Goal: Transaction & Acquisition: Download file/media

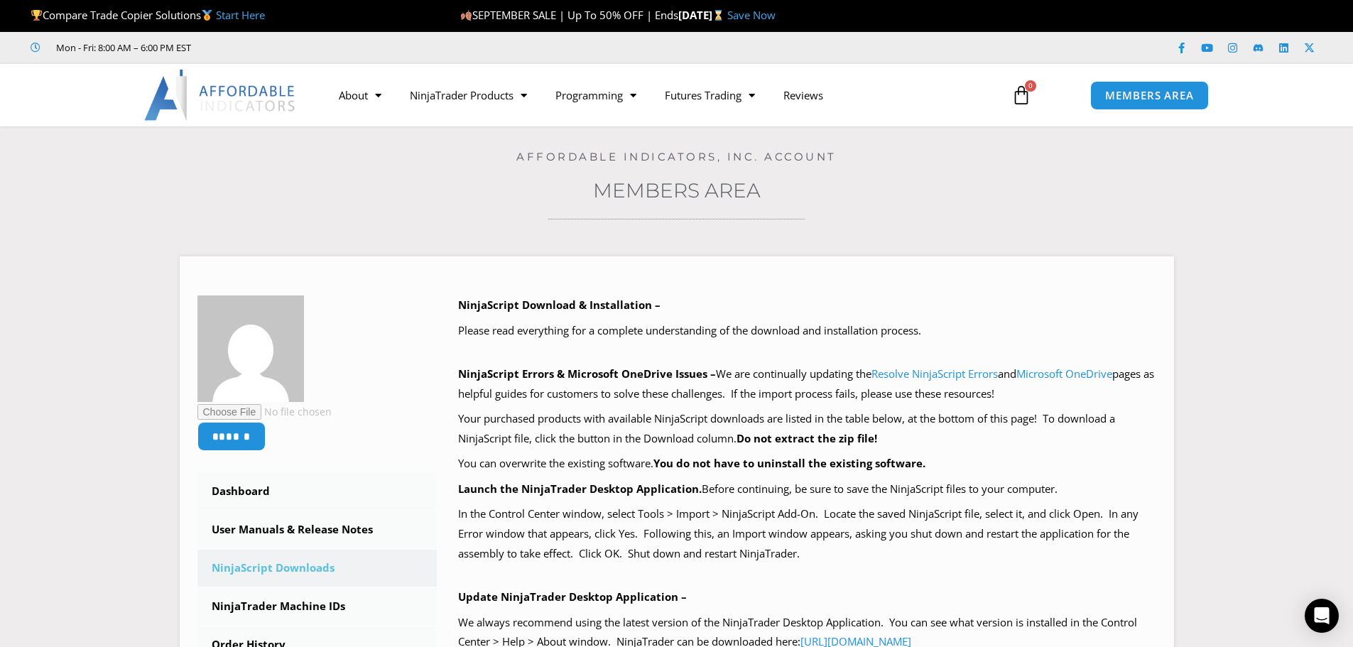
click at [215, 108] on img at bounding box center [220, 95] width 153 height 51
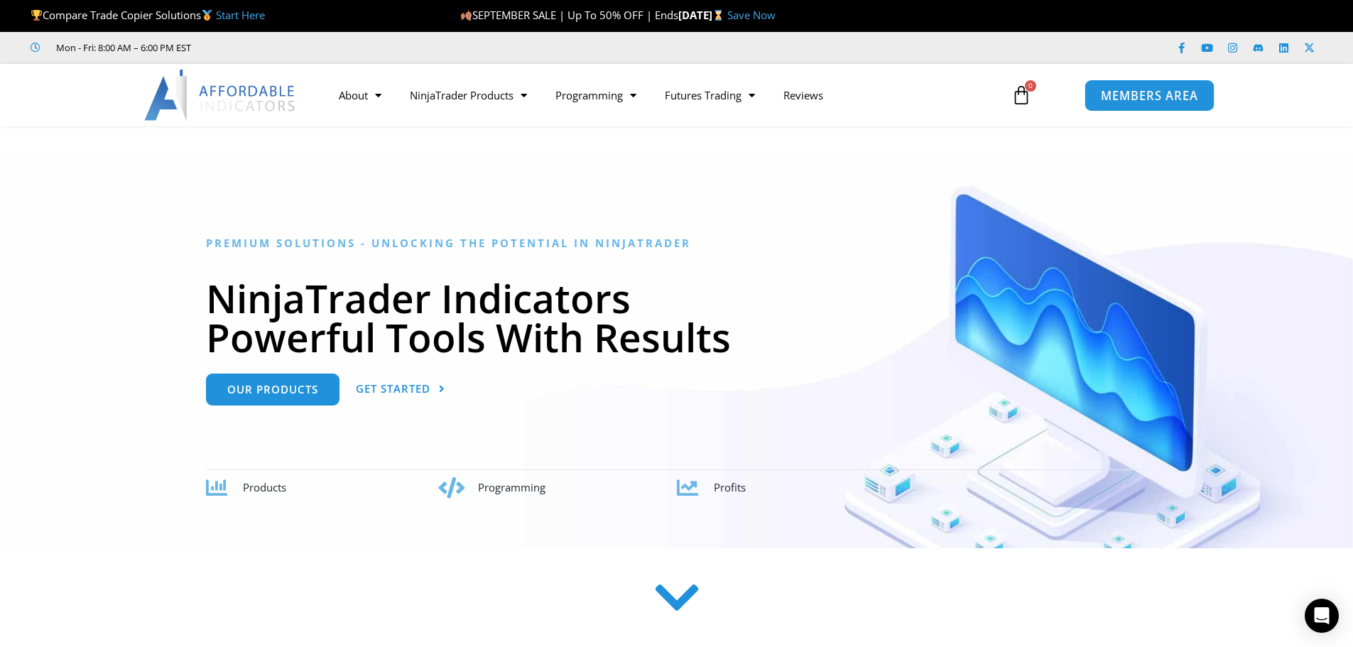
click at [1159, 86] on link "MEMBERS AREA" at bounding box center [1150, 95] width 130 height 32
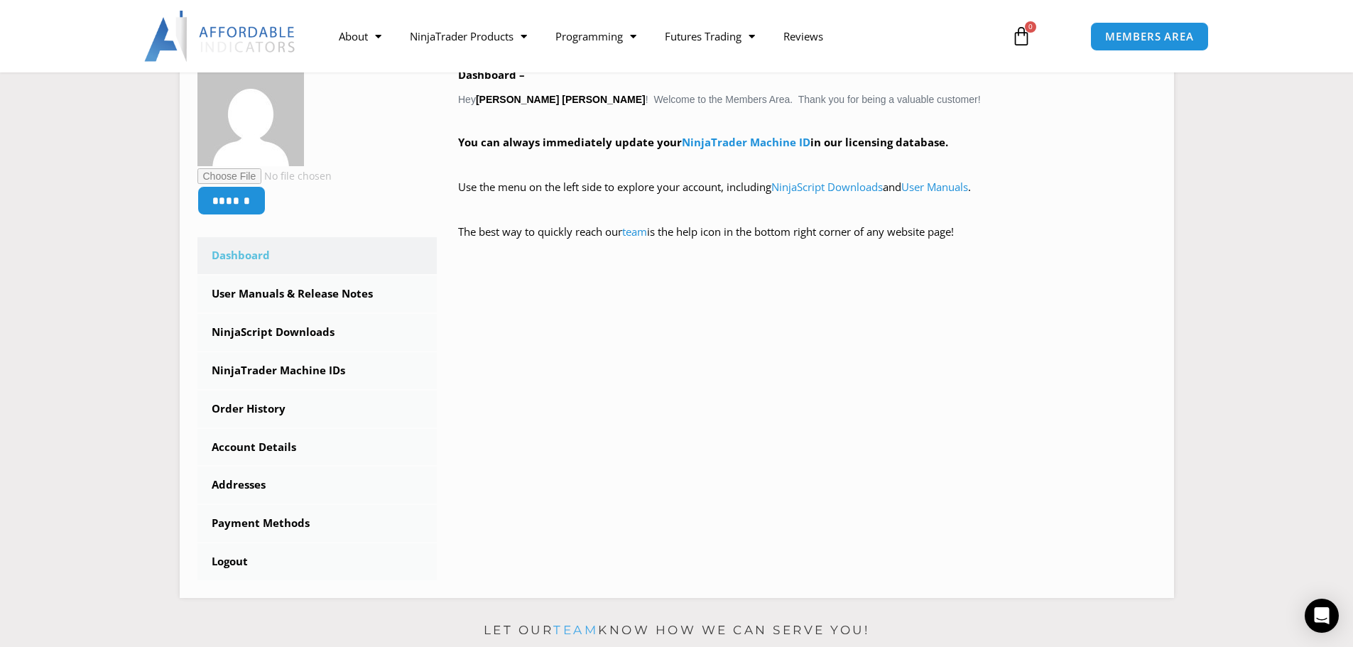
scroll to position [284, 0]
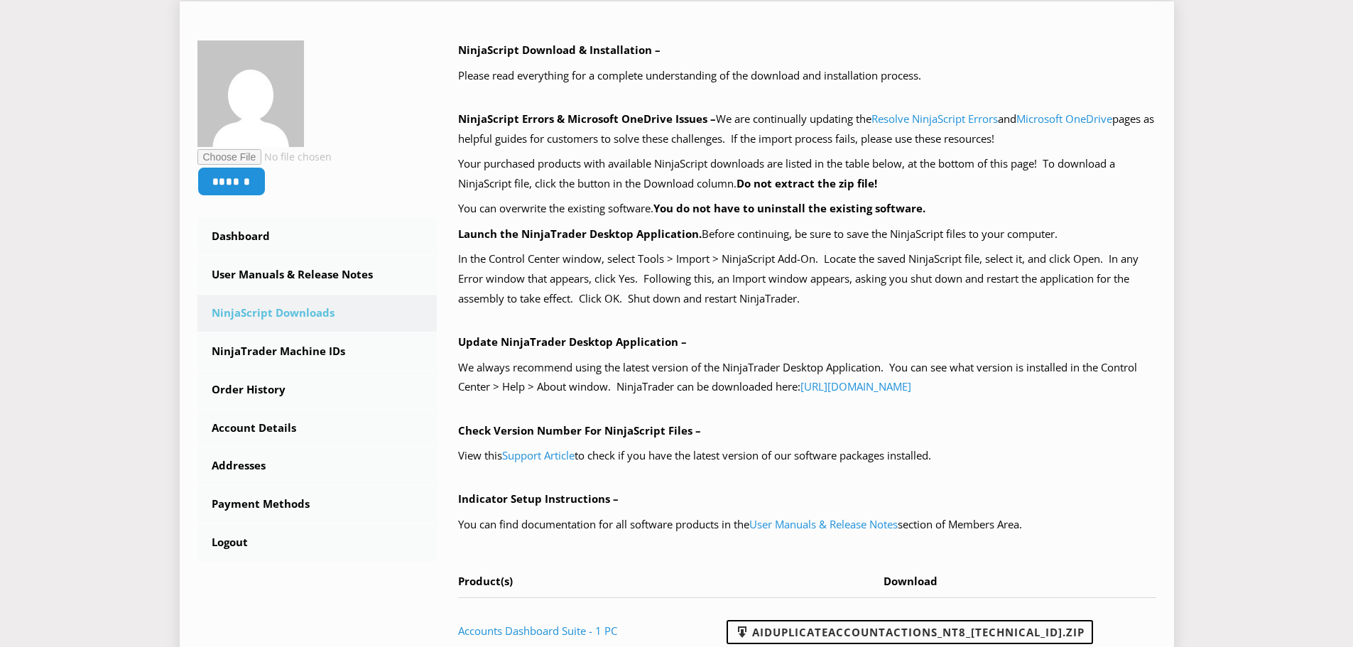
scroll to position [284, 0]
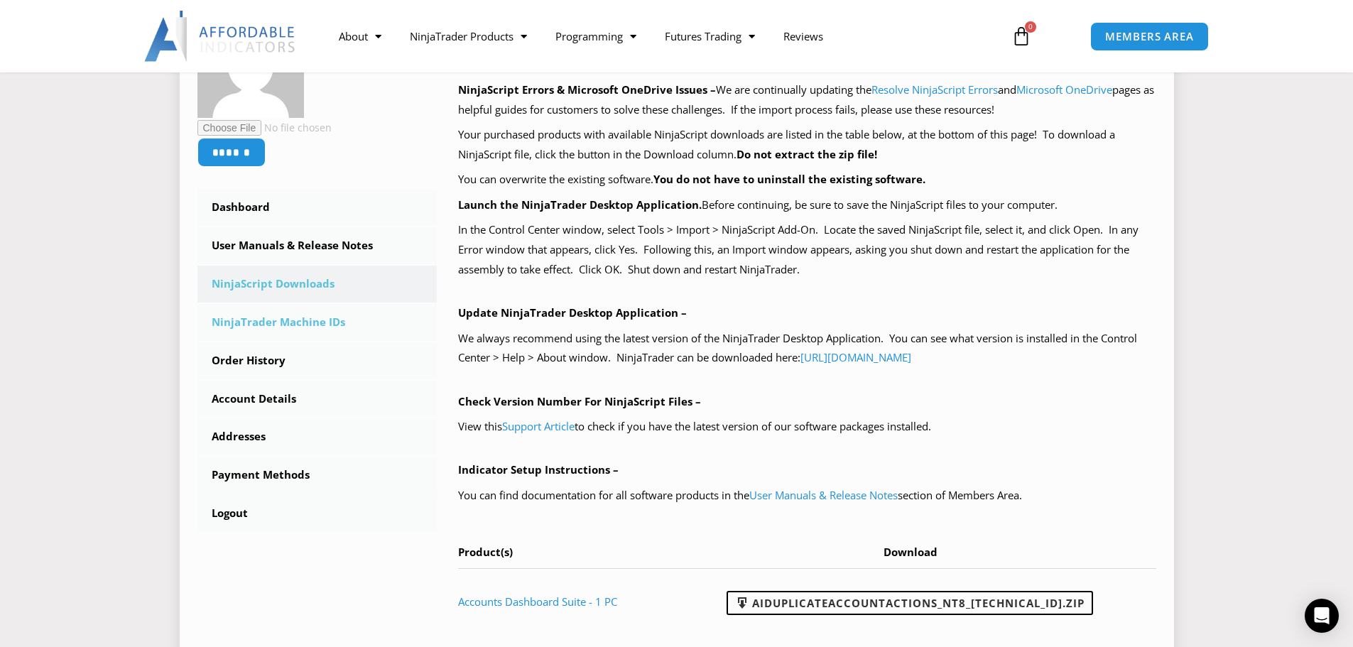
click at [328, 329] on link "NinjaTrader Machine IDs" at bounding box center [318, 322] width 240 height 37
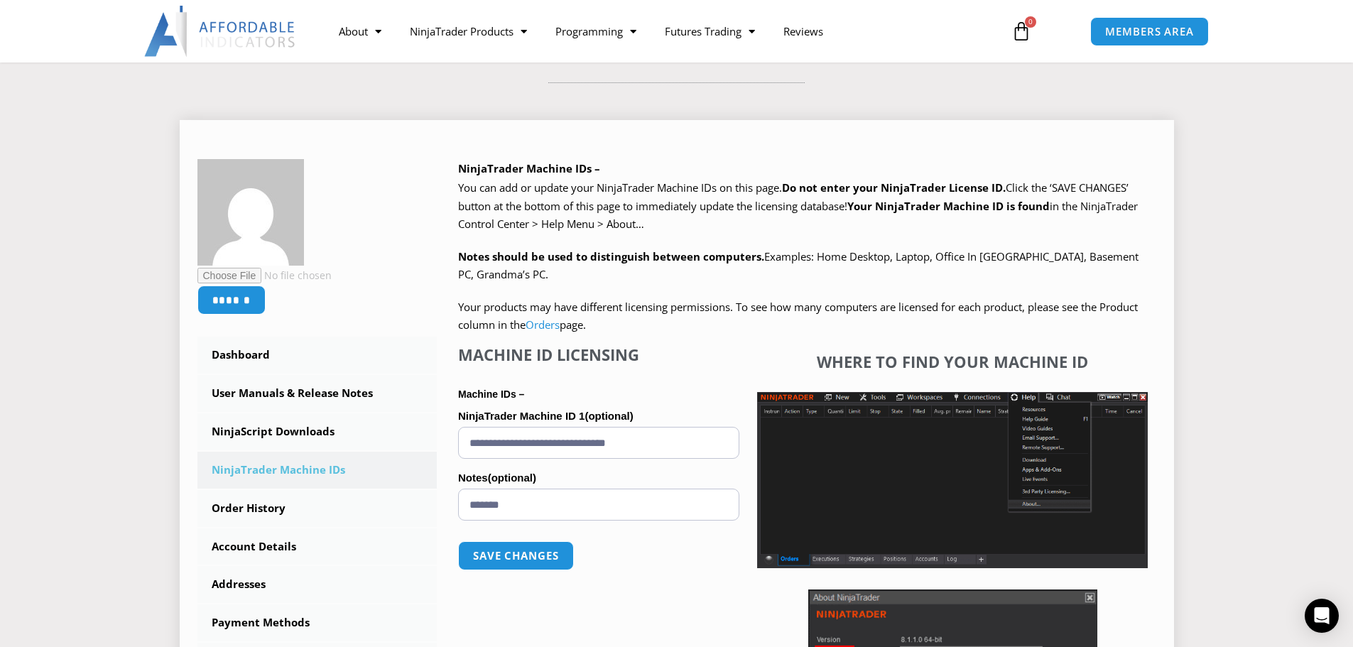
scroll to position [142, 0]
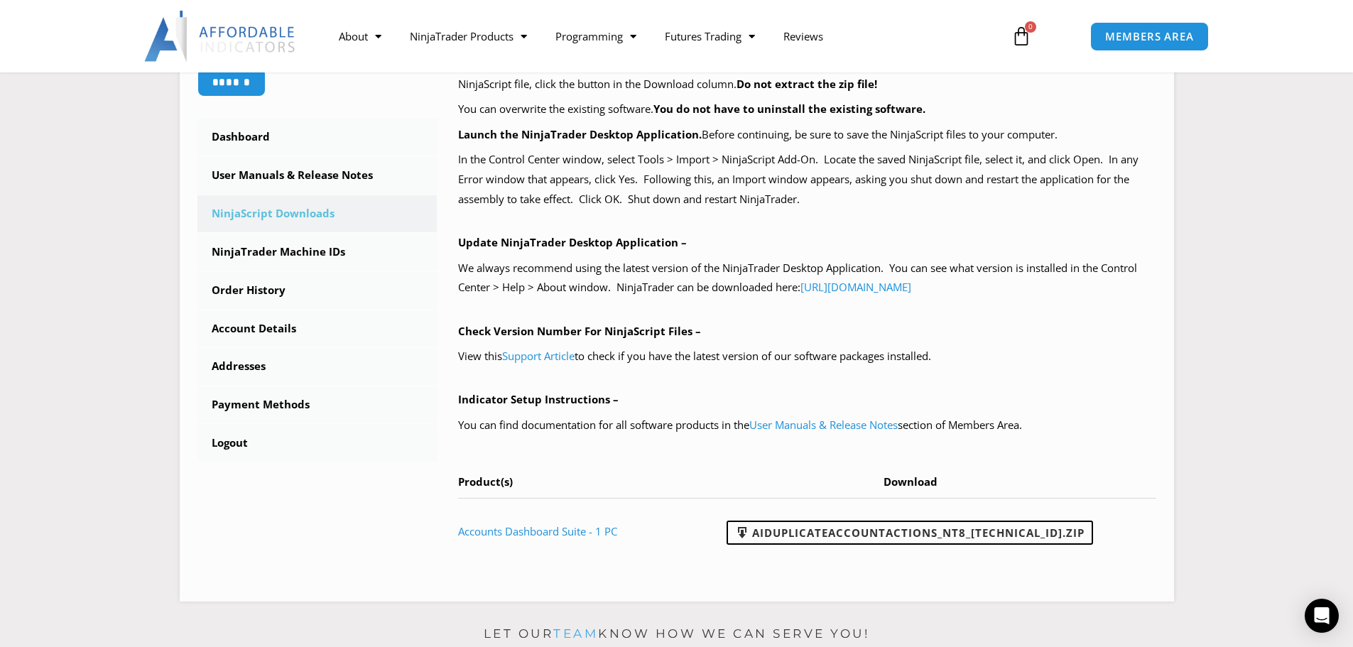
scroll to position [355, 0]
click at [819, 541] on link "AIDuplicateAccountActions_NT8_25.9.24.1.zip" at bounding box center [910, 532] width 367 height 24
